Goal: Task Accomplishment & Management: Manage account settings

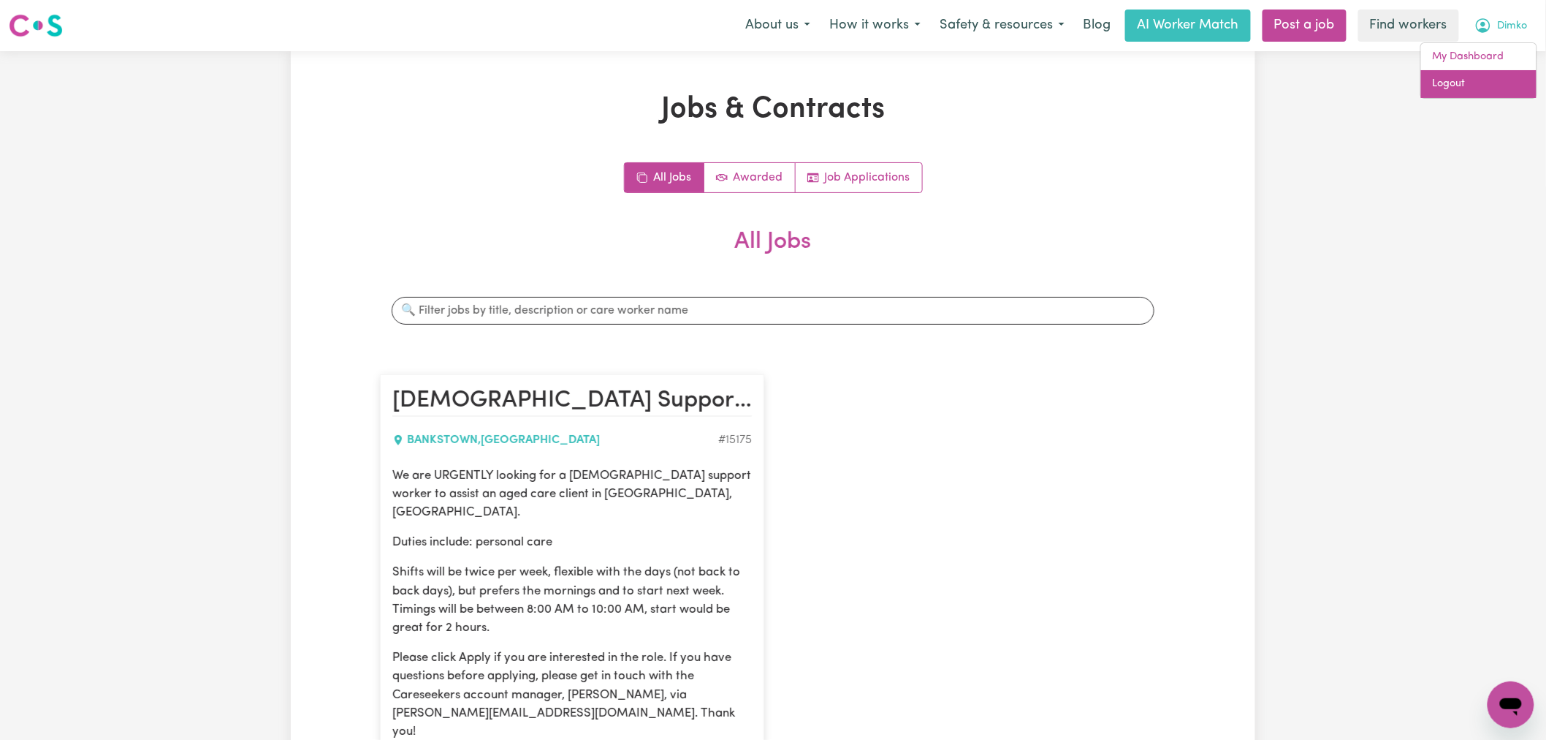
click at [1487, 83] on link "Logout" at bounding box center [1478, 84] width 115 height 28
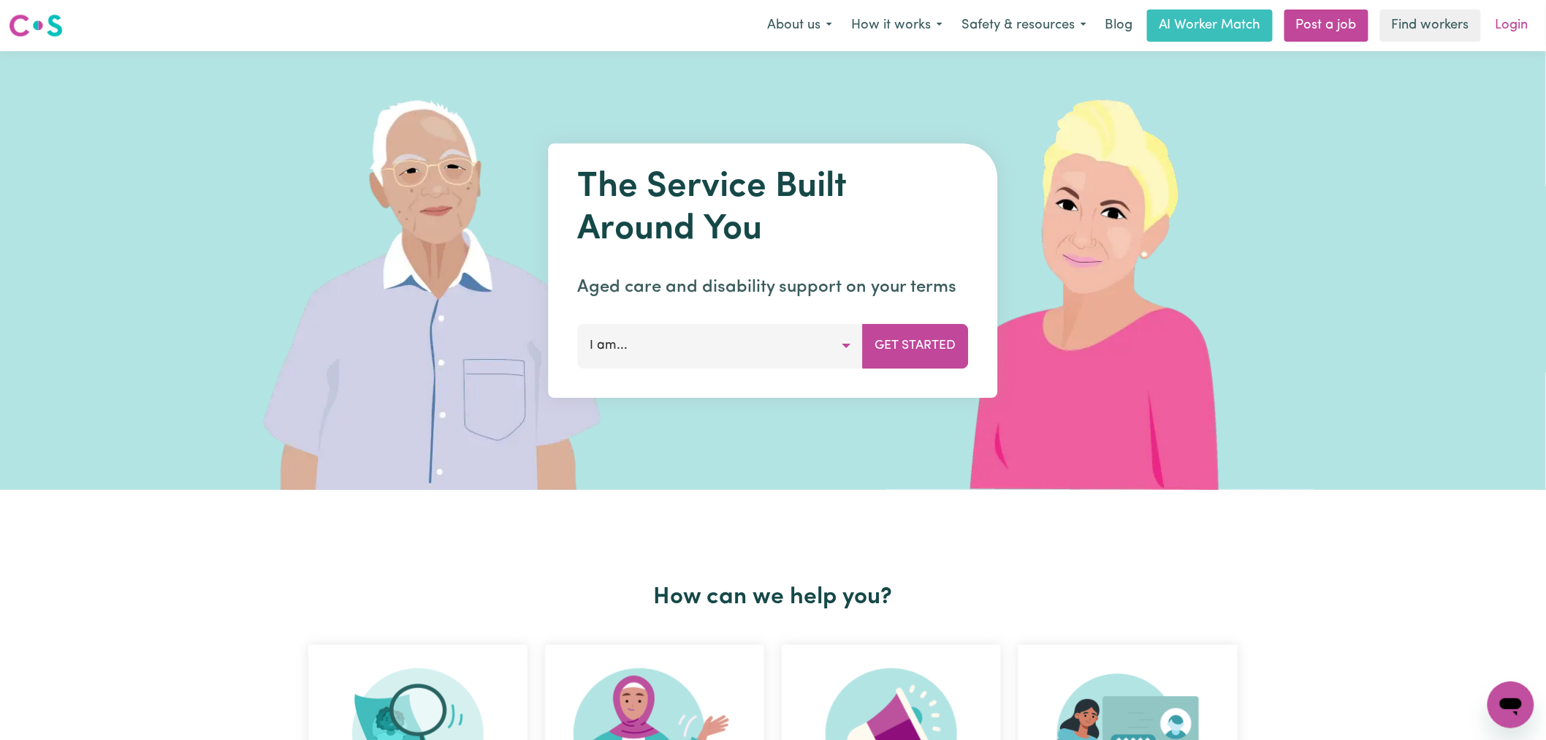
click at [1514, 32] on link "Login" at bounding box center [1512, 26] width 50 height 32
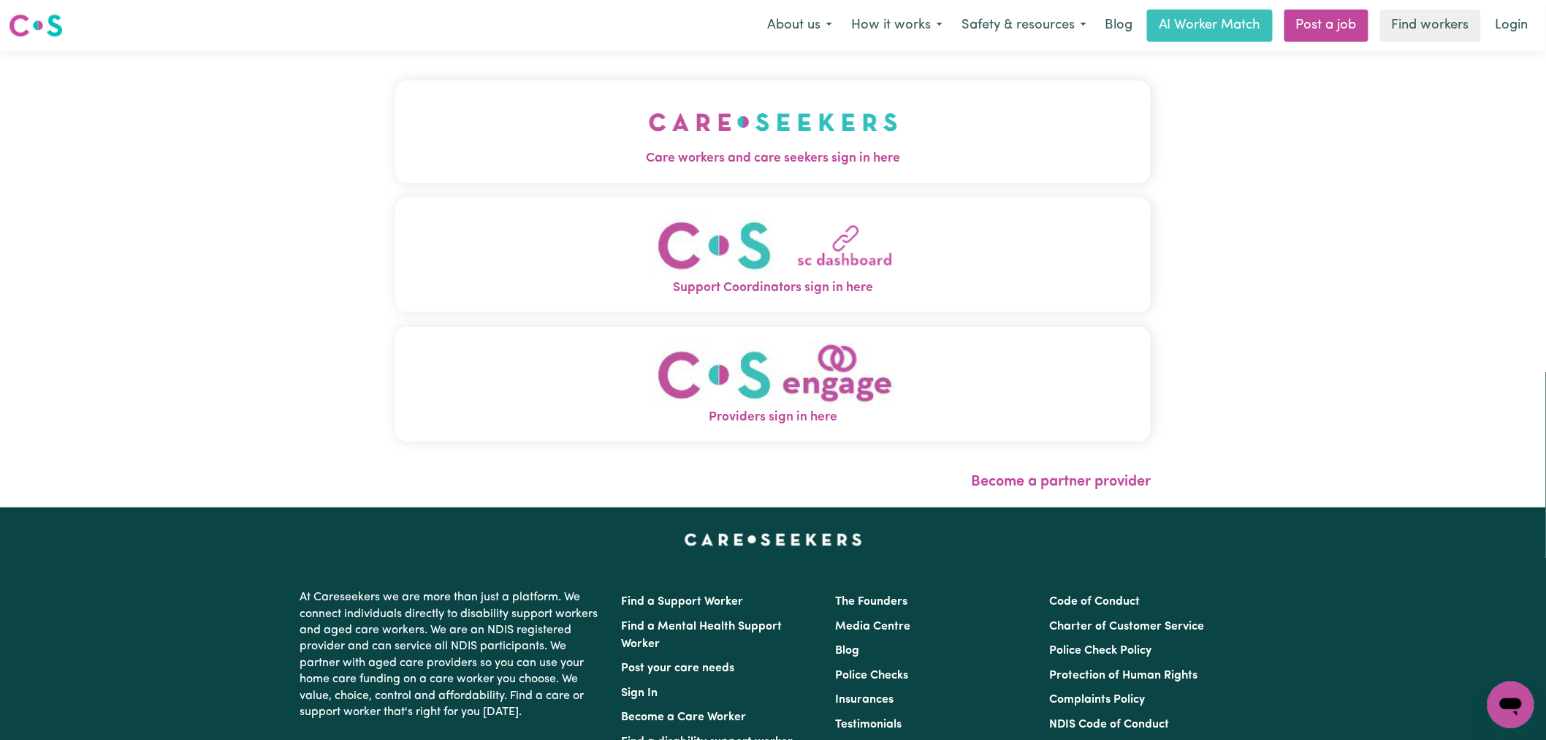
click at [649, 121] on img "Care workers and care seekers sign in here" at bounding box center [773, 122] width 249 height 54
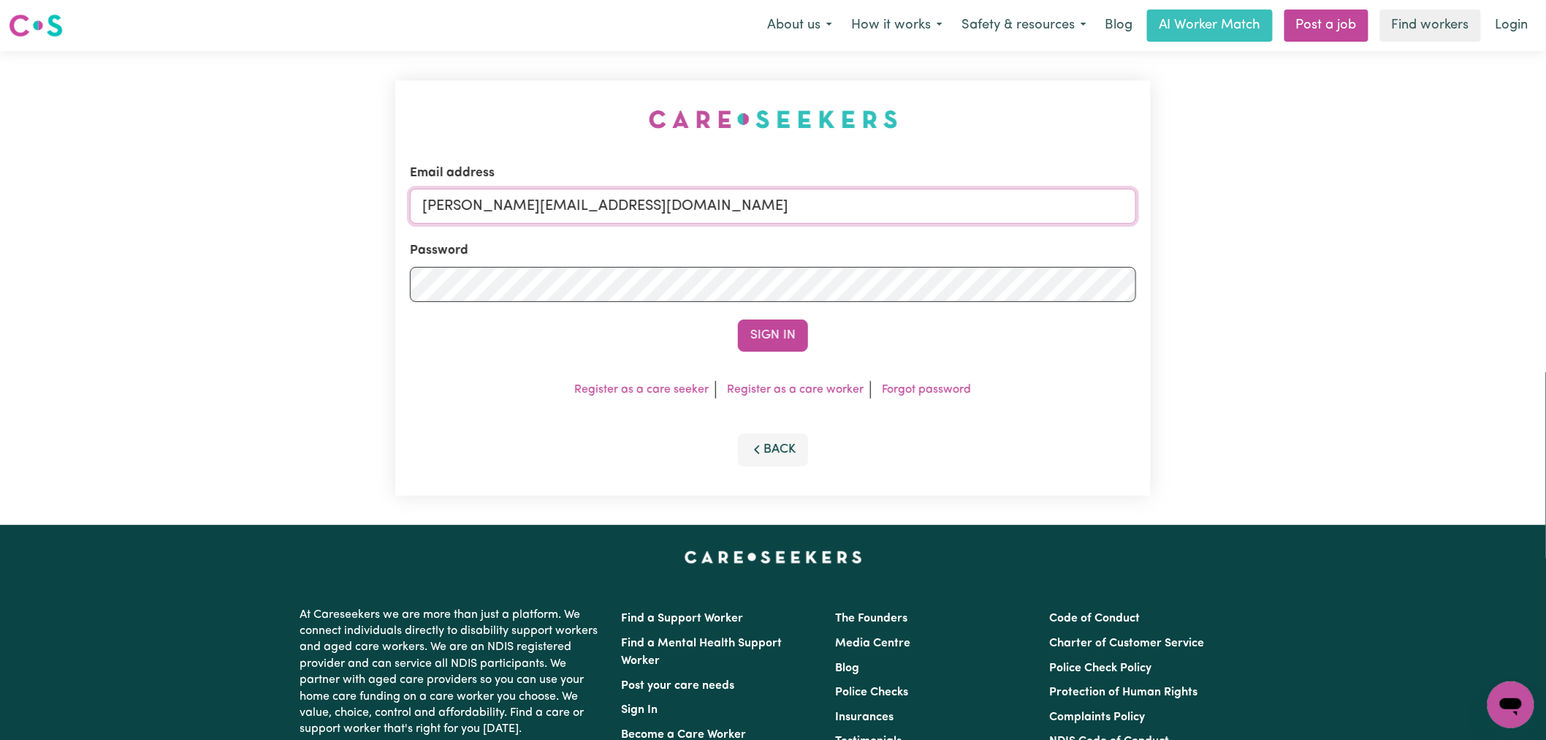
click at [674, 215] on input "[PERSON_NAME][EMAIL_ADDRESS][DOMAIN_NAME]" at bounding box center [773, 206] width 726 height 35
drag, startPoint x: 780, startPoint y: 208, endPoint x: 497, endPoint y: 206, distance: 282.8
click at [497, 206] on input "superuser~ [PERSON_NAME][EMAIL_ADDRESS][PERSON_NAME][DOMAIN_NAME]" at bounding box center [773, 206] width 726 height 35
type input "superuser~[PERSON_NAME][EMAIL_ADDRESS][PERSON_NAME][DOMAIN_NAME]"
click at [738, 319] on button "Sign In" at bounding box center [773, 335] width 70 height 32
